Goal: Task Accomplishment & Management: Manage account settings

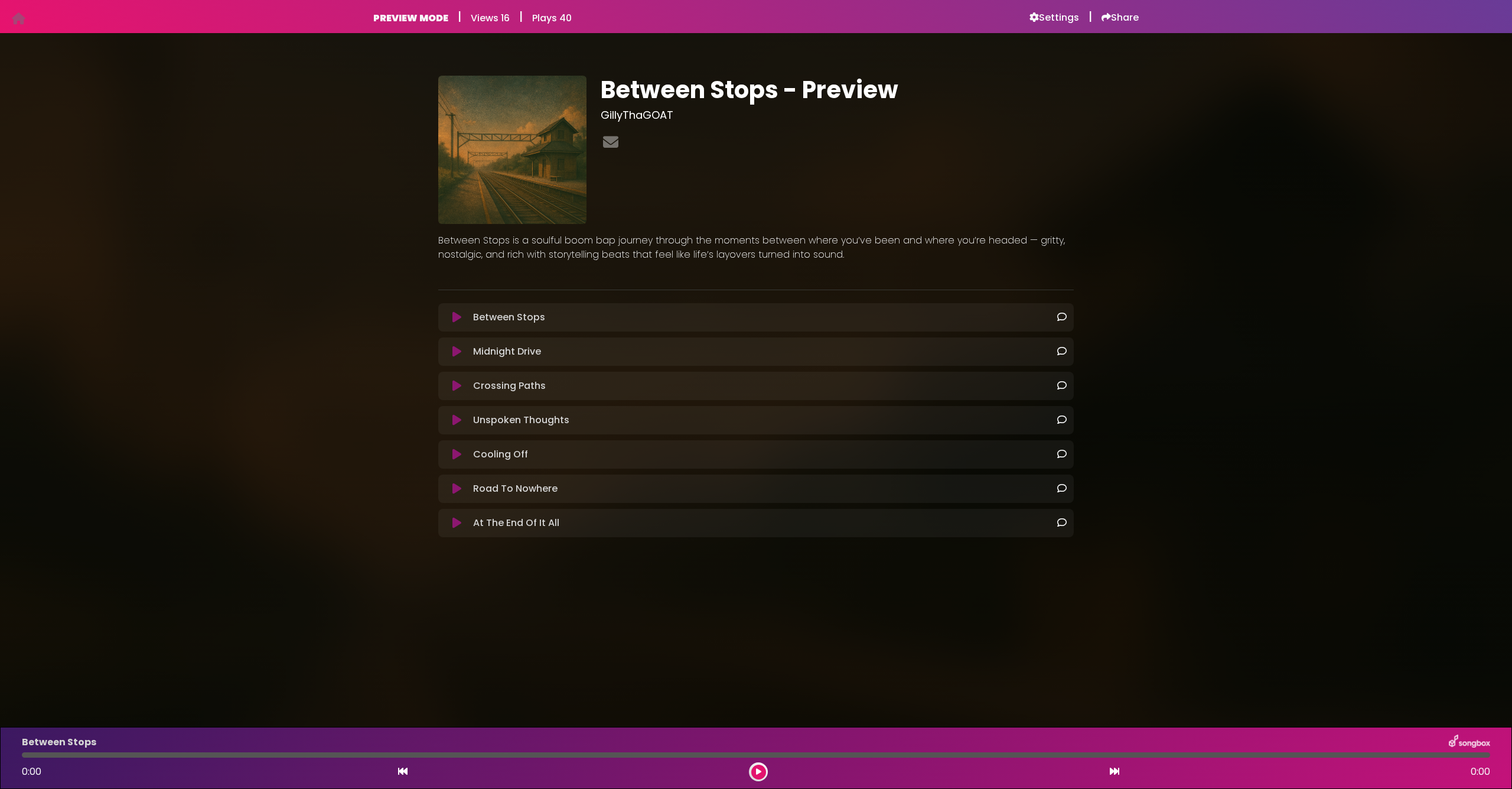
click at [455, 487] on icon at bounding box center [457, 489] width 9 height 12
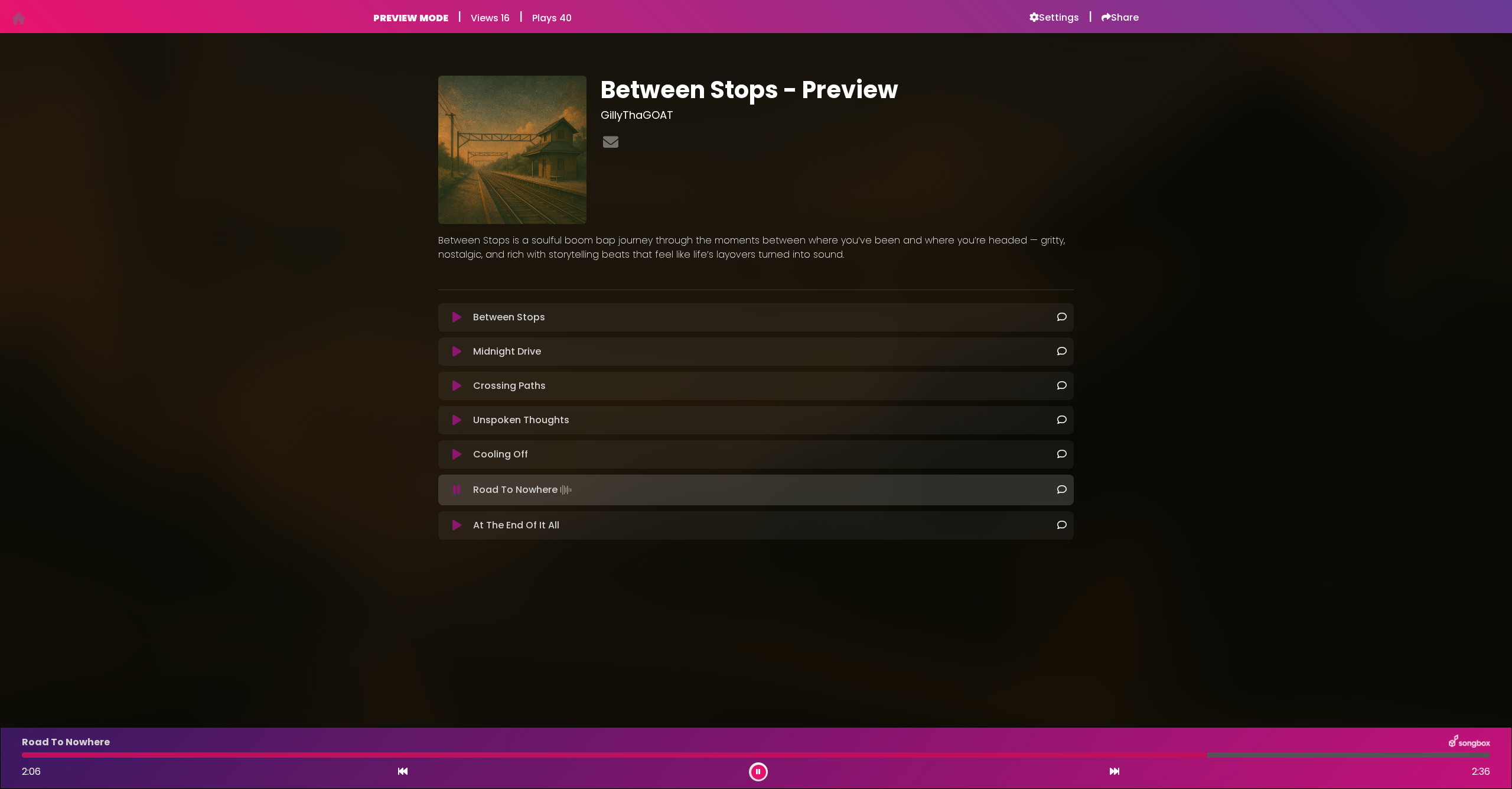
click at [455, 486] on icon at bounding box center [457, 490] width 8 height 12
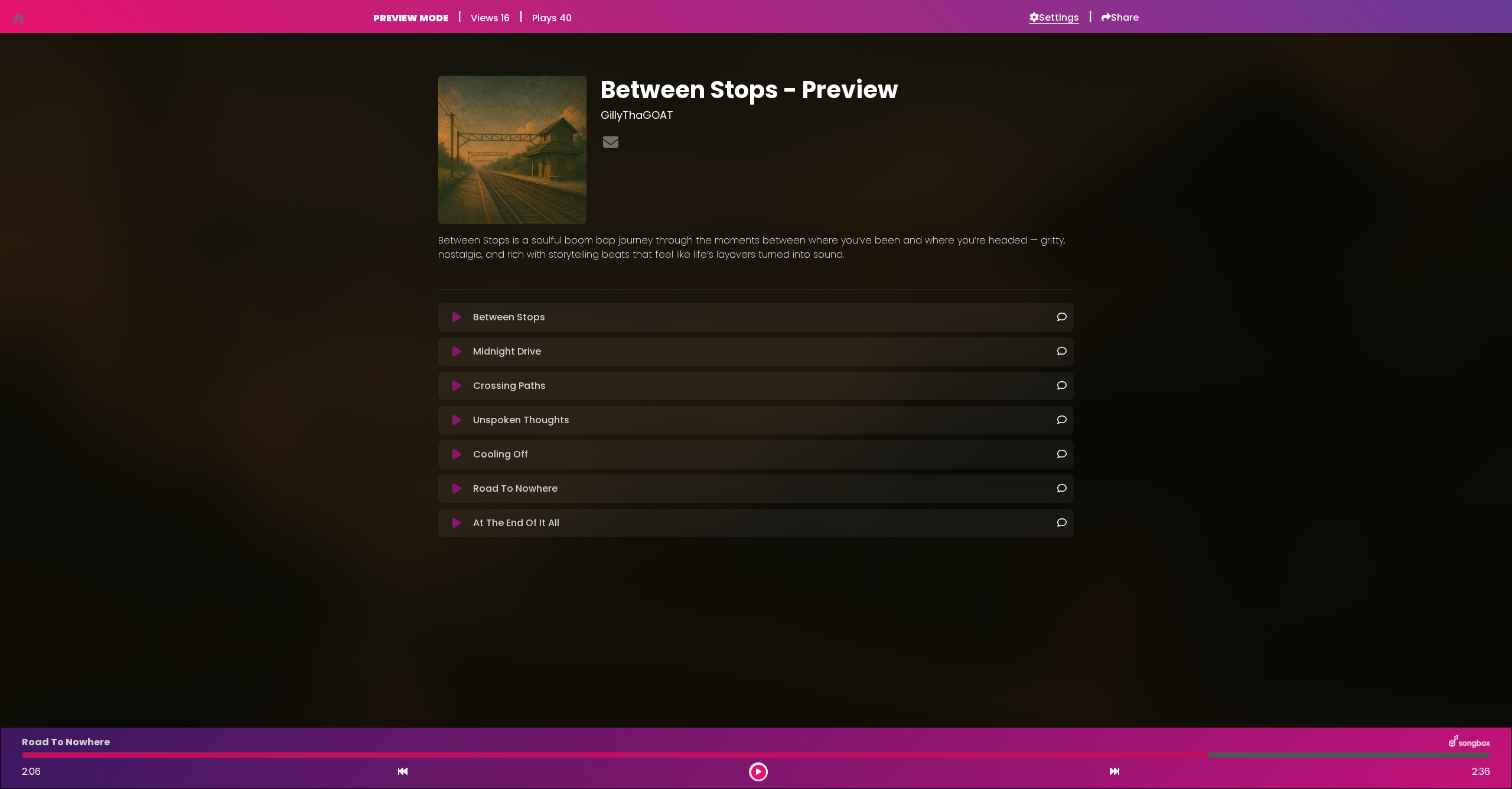
click at [1038, 19] on h6 "Settings" at bounding box center [1054, 18] width 50 height 12
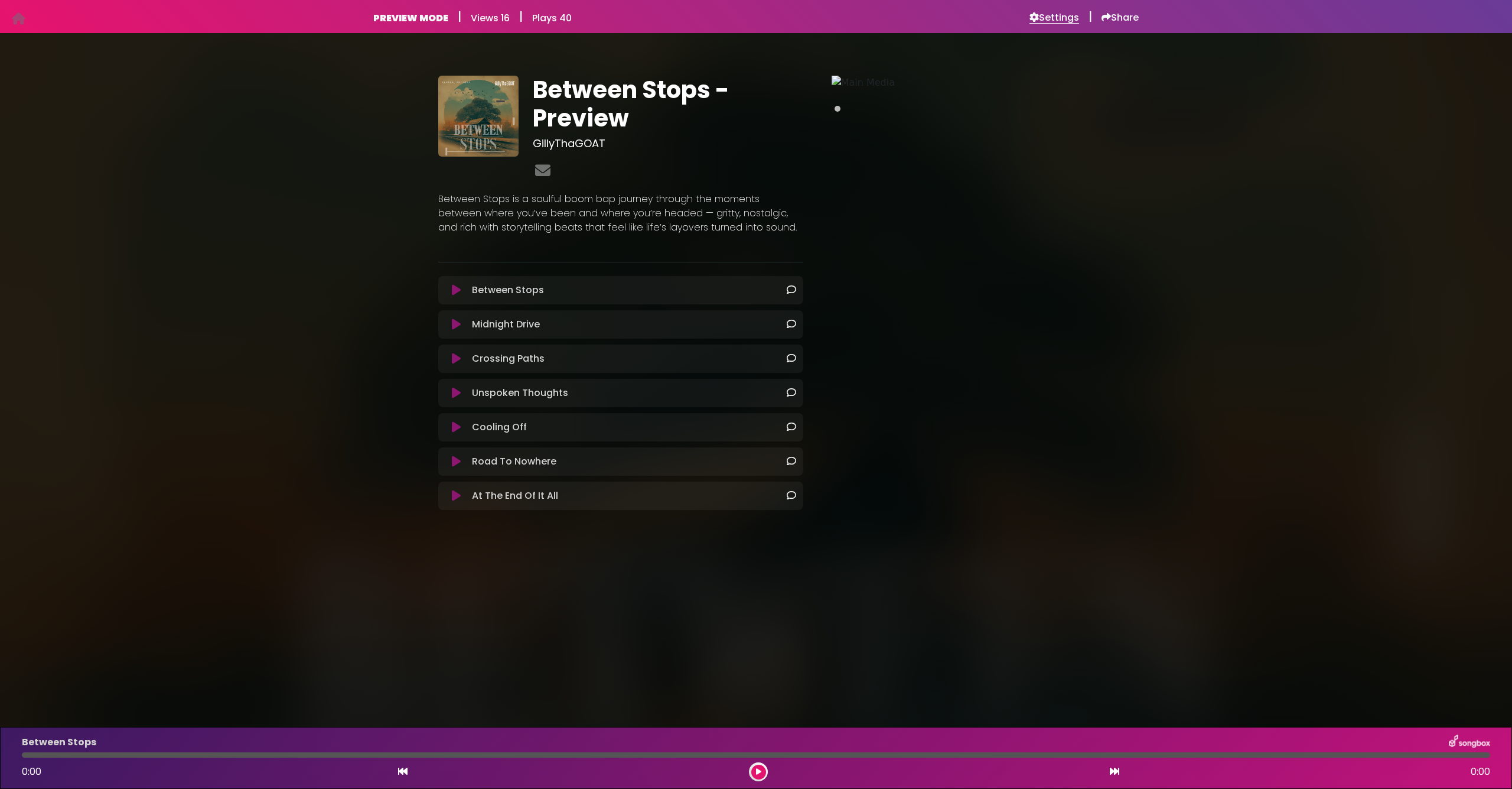
click at [1054, 17] on h6 "Settings" at bounding box center [1054, 18] width 50 height 12
